Goal: Transaction & Acquisition: Purchase product/service

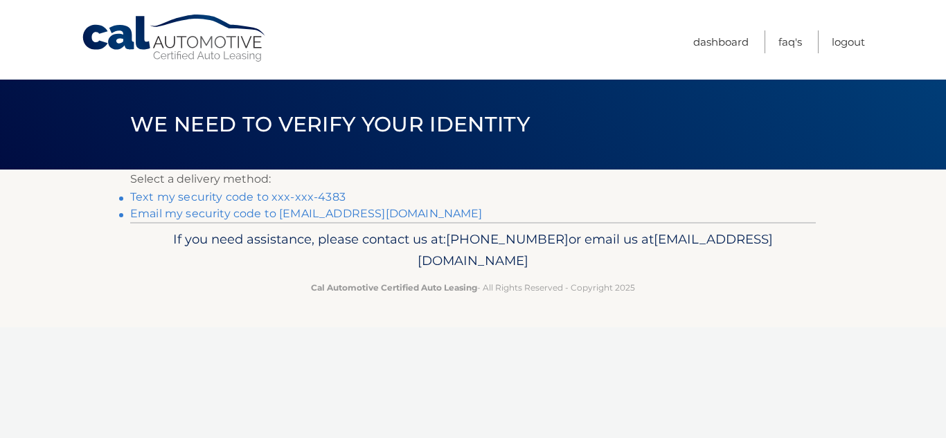
click at [190, 197] on link "Text my security code to xxx-xxx-4383" at bounding box center [237, 196] width 215 height 13
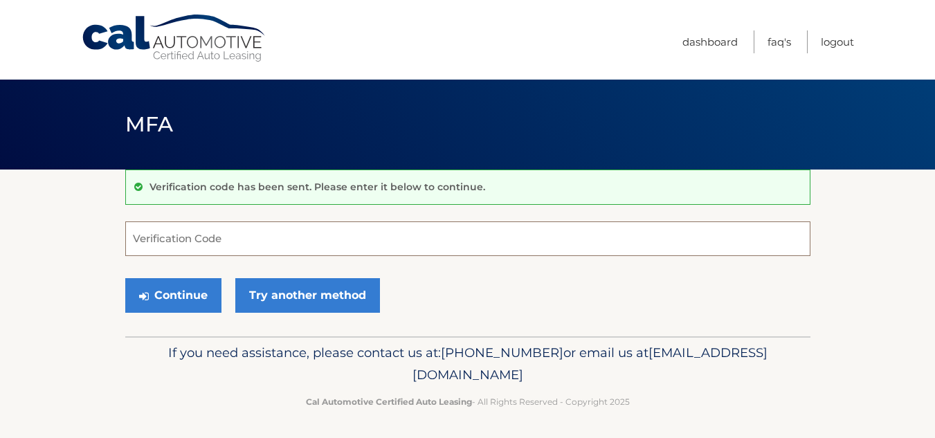
click at [149, 233] on input "Verification Code" at bounding box center [467, 239] width 685 height 35
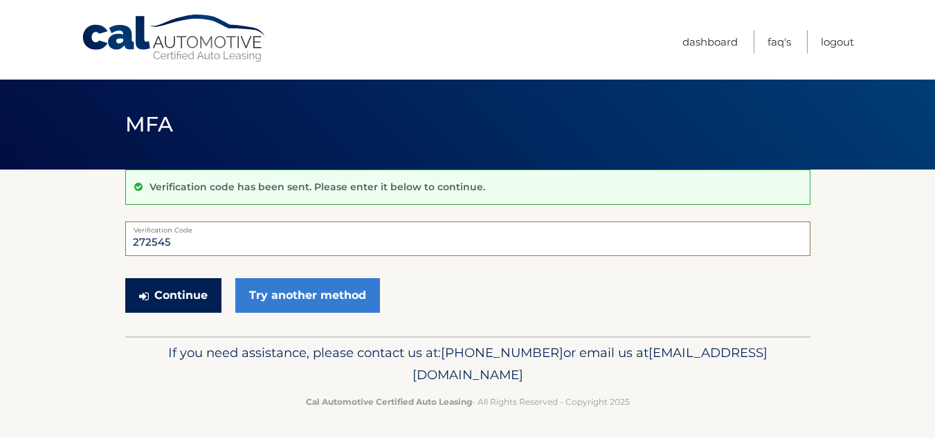
type input "272545"
click at [165, 286] on button "Continue" at bounding box center [173, 295] width 96 height 35
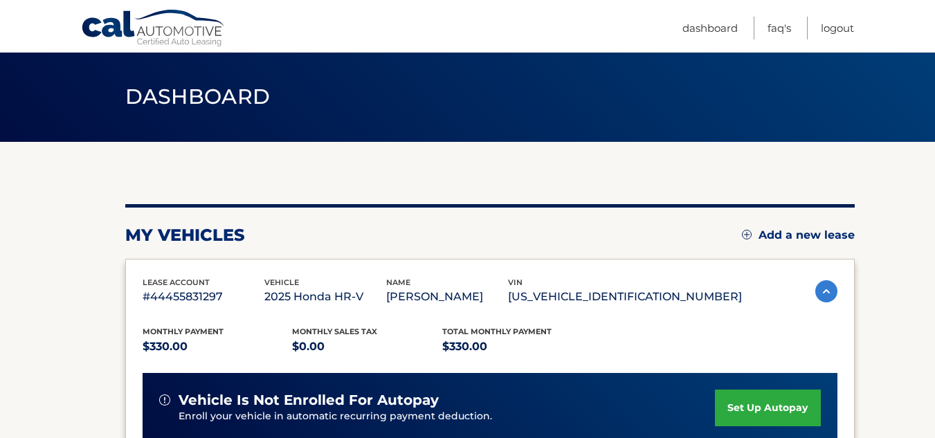
scroll to position [101, 0]
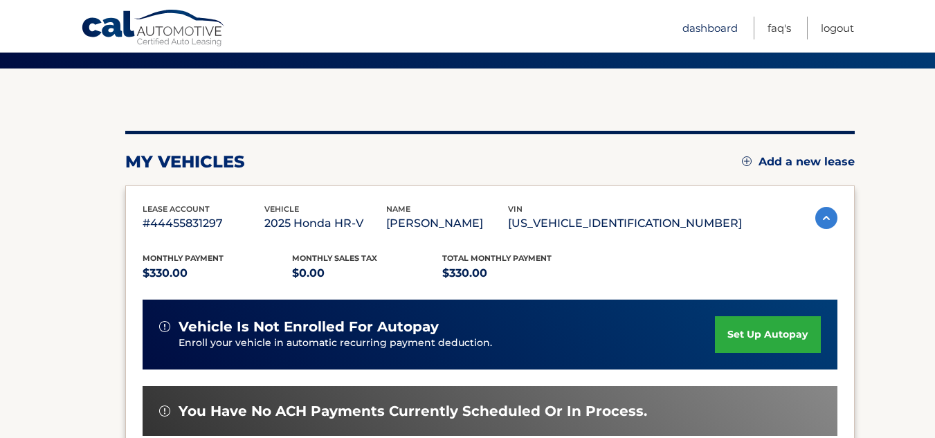
click at [702, 28] on link "Dashboard" at bounding box center [710, 28] width 55 height 23
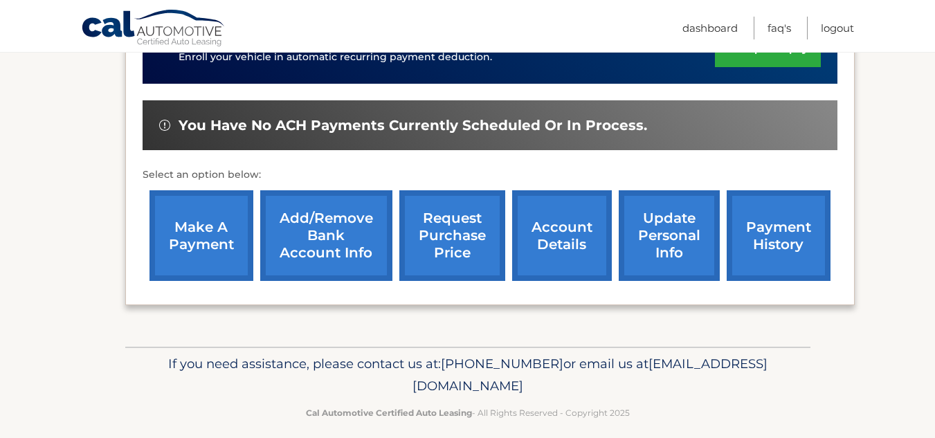
scroll to position [397, 0]
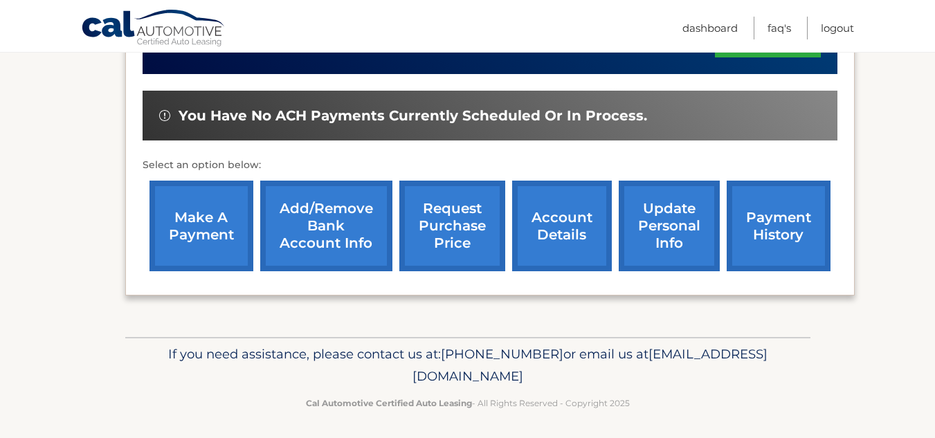
click at [188, 233] on link "make a payment" at bounding box center [202, 226] width 104 height 91
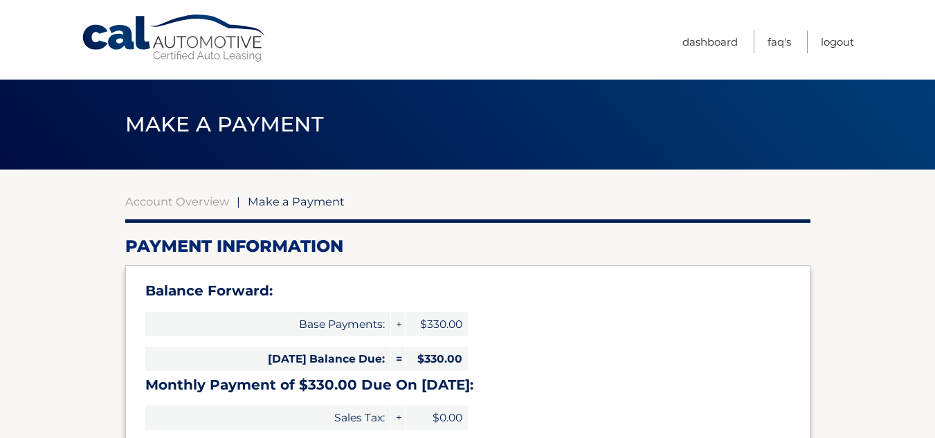
select select "ZDAzODgyNDItMzkyMy00ZWE5LWEzZmQtODgzNmRmNWQwMjYz"
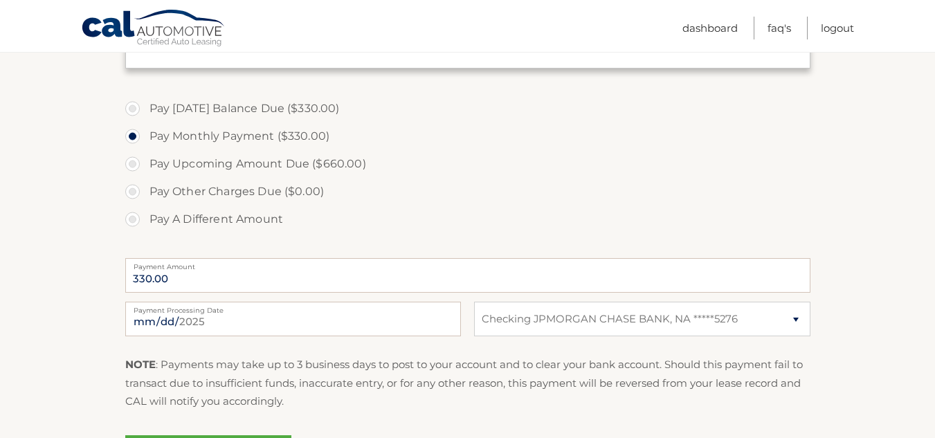
scroll to position [471, 0]
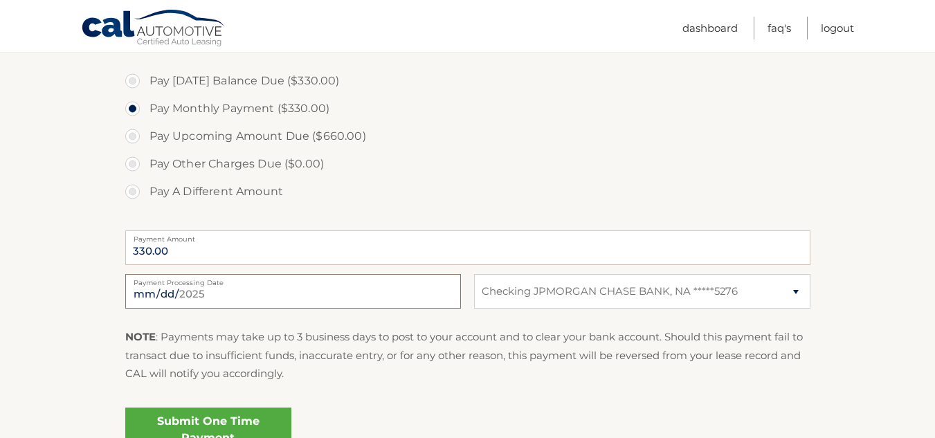
click at [163, 292] on input "[DATE]" at bounding box center [293, 291] width 336 height 35
type input "[DATE]"
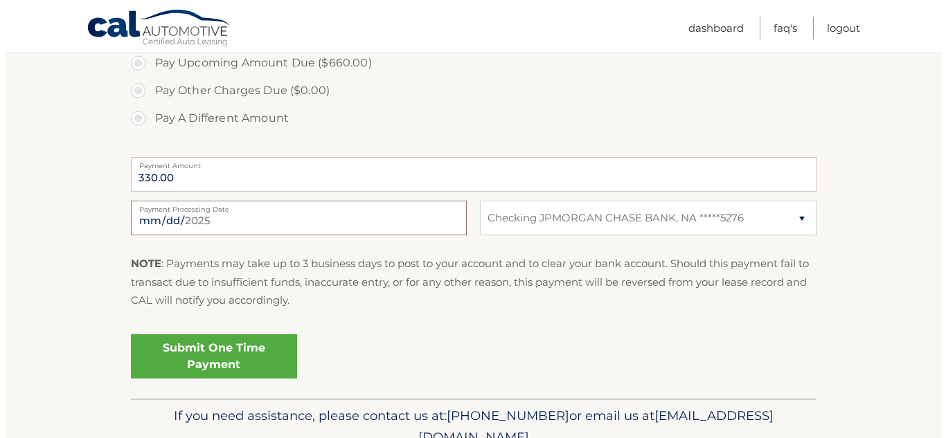
scroll to position [554, 0]
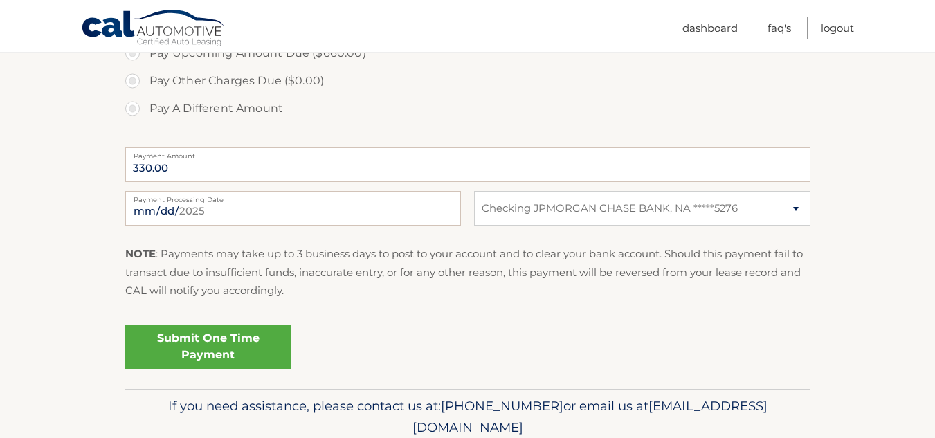
click at [201, 337] on link "Submit One Time Payment" at bounding box center [208, 347] width 166 height 44
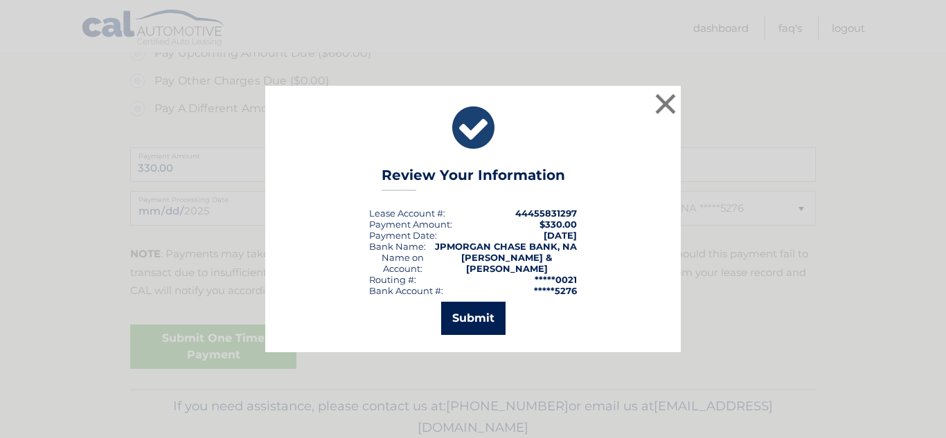
click at [469, 319] on button "Submit" at bounding box center [473, 318] width 64 height 33
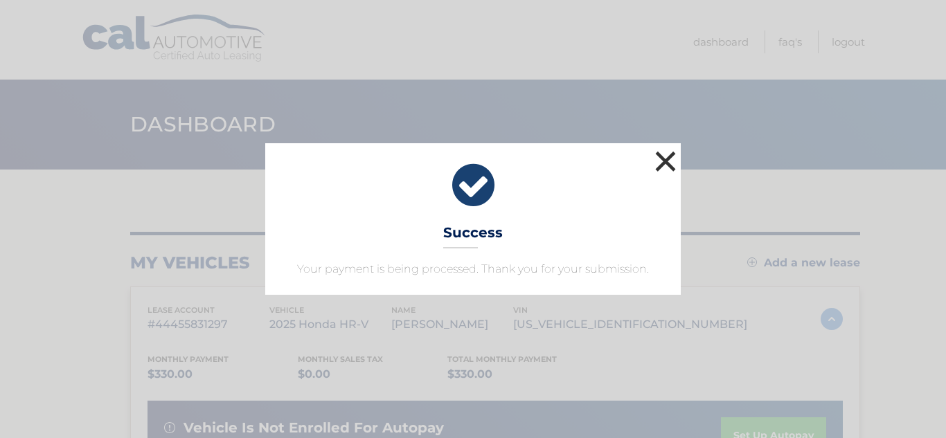
click at [663, 159] on button "×" at bounding box center [666, 161] width 28 height 28
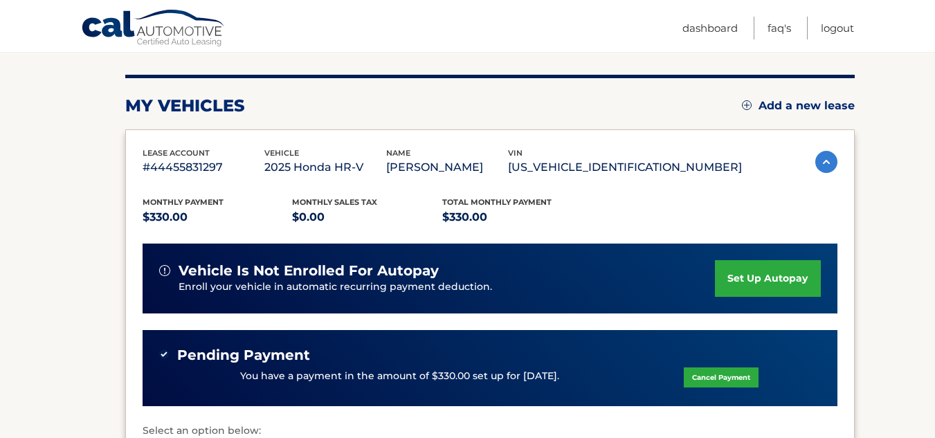
scroll to position [185, 0]
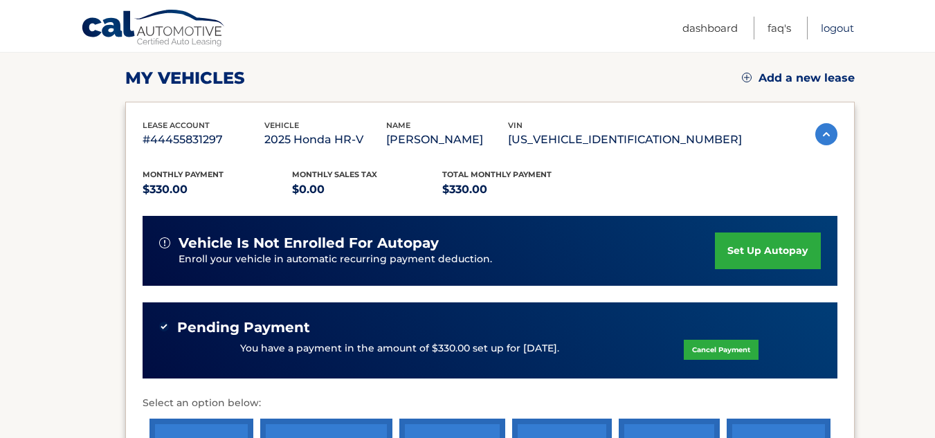
click at [834, 30] on link "Logout" at bounding box center [837, 28] width 33 height 23
